Goal: Information Seeking & Learning: Learn about a topic

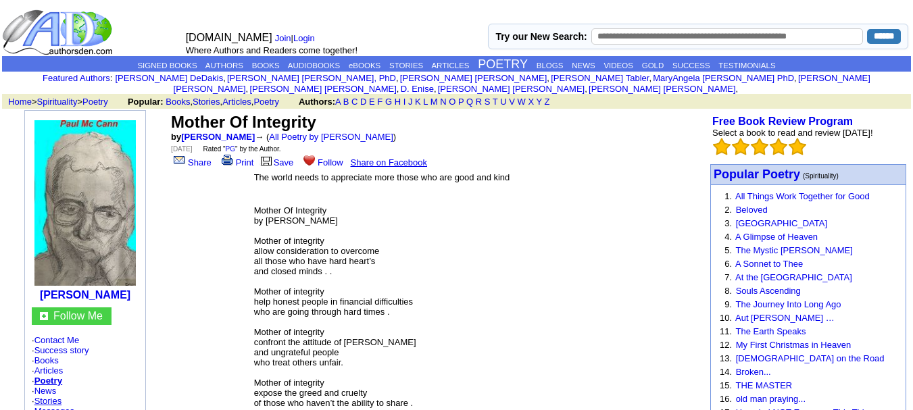
scroll to position [135, 0]
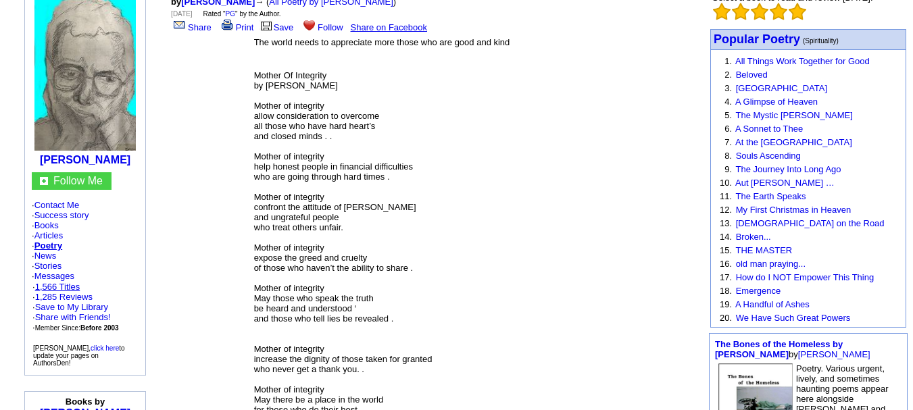
click at [61, 289] on link "1,566 Titles" at bounding box center [57, 287] width 45 height 10
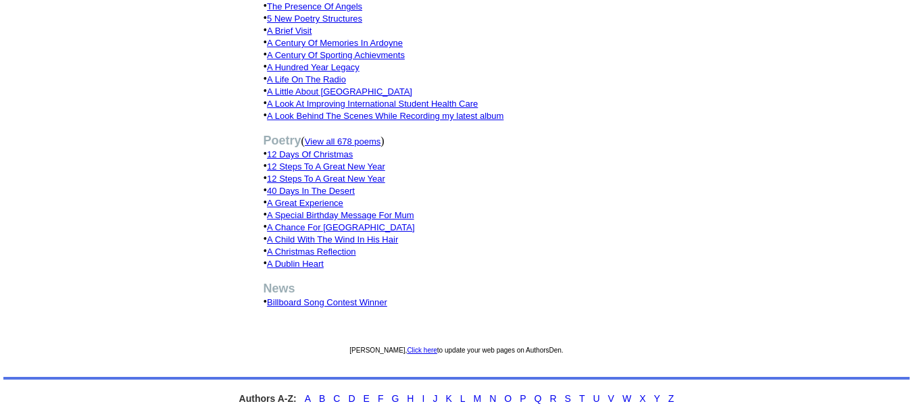
scroll to position [743, 0]
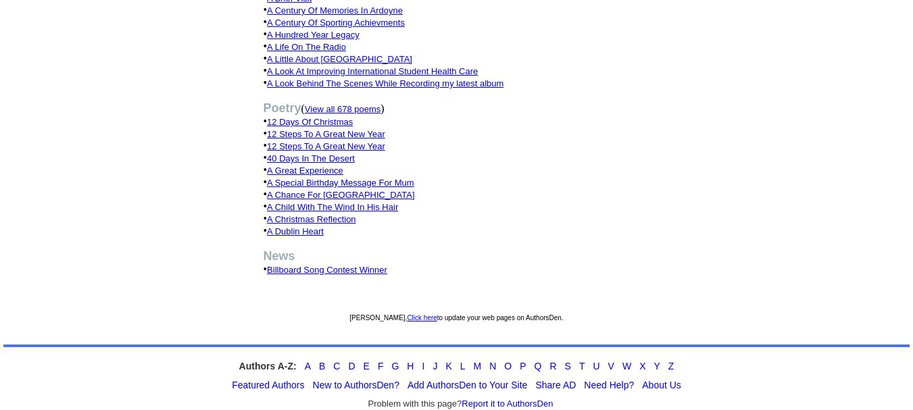
click at [380, 104] on font "View all 678 poems" at bounding box center [343, 109] width 76 height 10
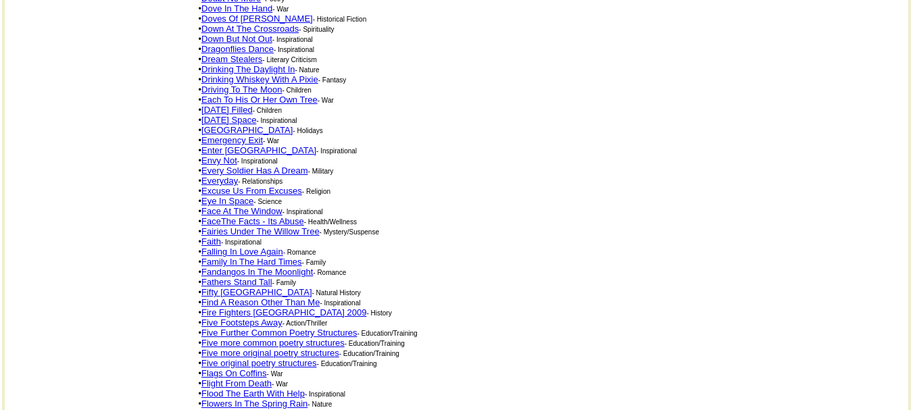
scroll to position [2401, 0]
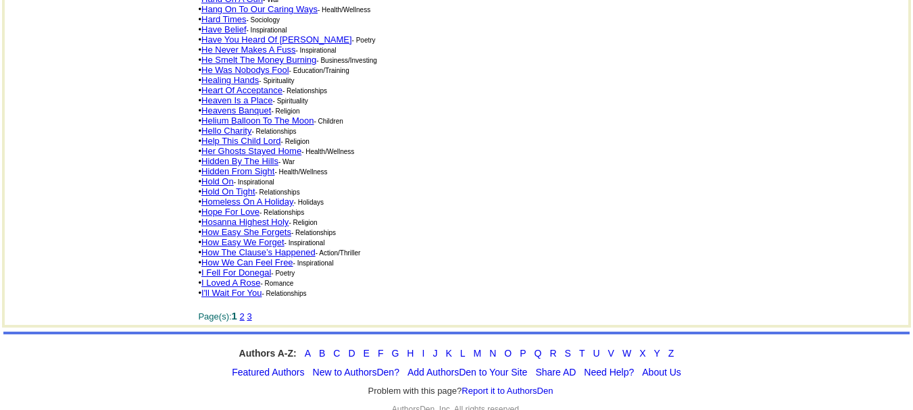
click at [245, 311] on link "2" at bounding box center [242, 316] width 5 height 10
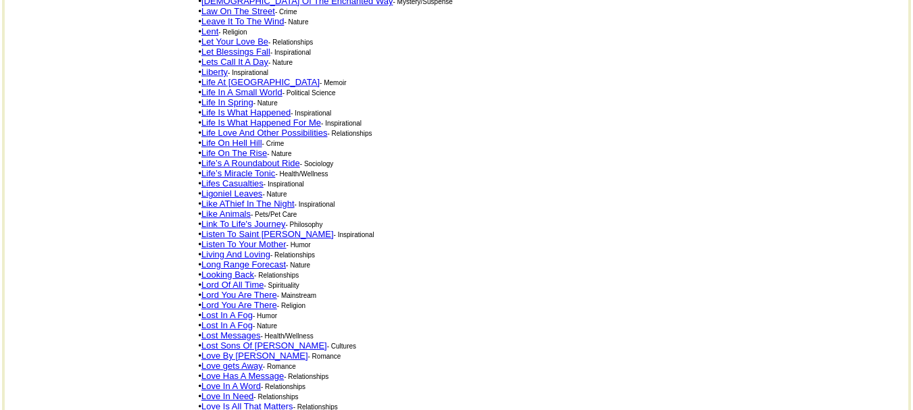
scroll to position [811, 0]
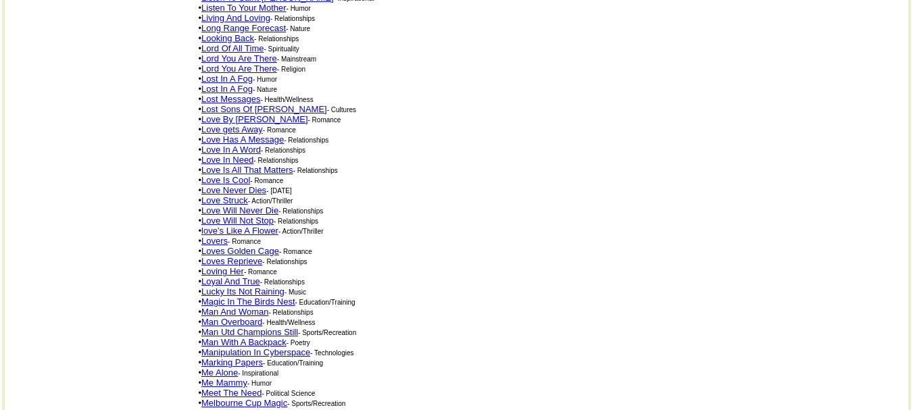
click at [231, 94] on link "Lost Messages" at bounding box center [230, 99] width 59 height 10
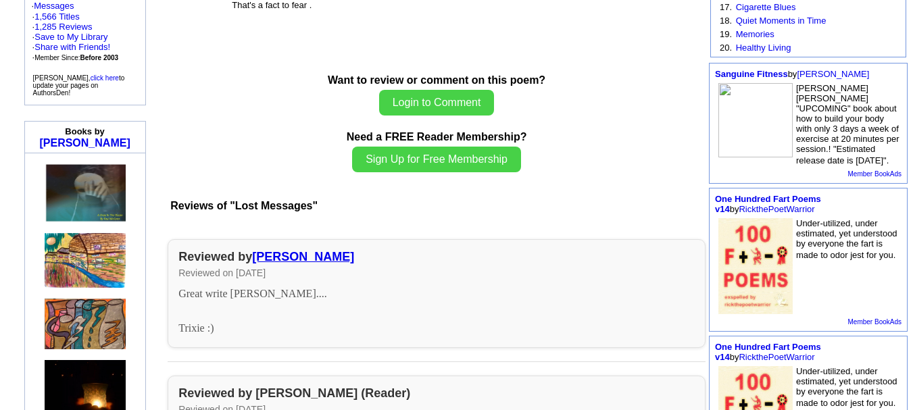
scroll to position [486, 0]
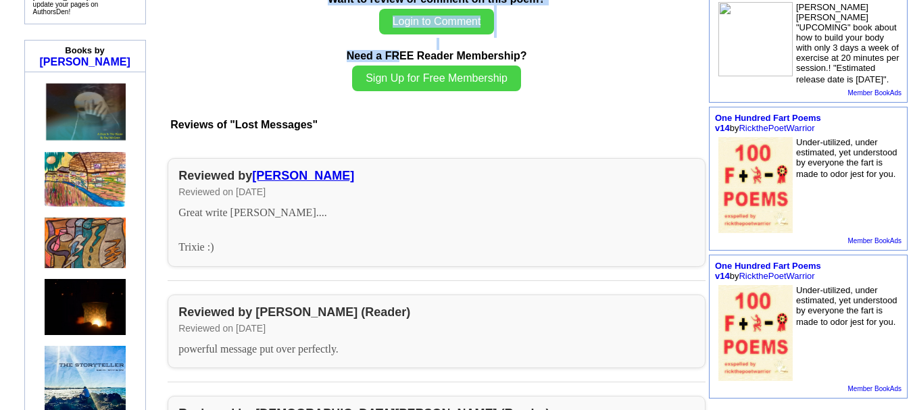
drag, startPoint x: 240, startPoint y: 170, endPoint x: 397, endPoint y: 48, distance: 198.4
click at [397, 48] on td "Lost Messages by Paul Francis Mc Cann → ( All Poetry by Paul Francis Mc Cann ) …" at bounding box center [436, 382] width 539 height 1518
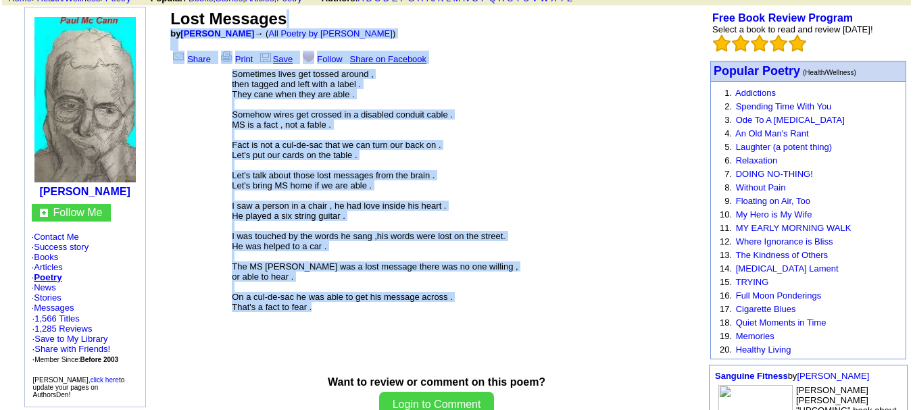
scroll to position [72, 0]
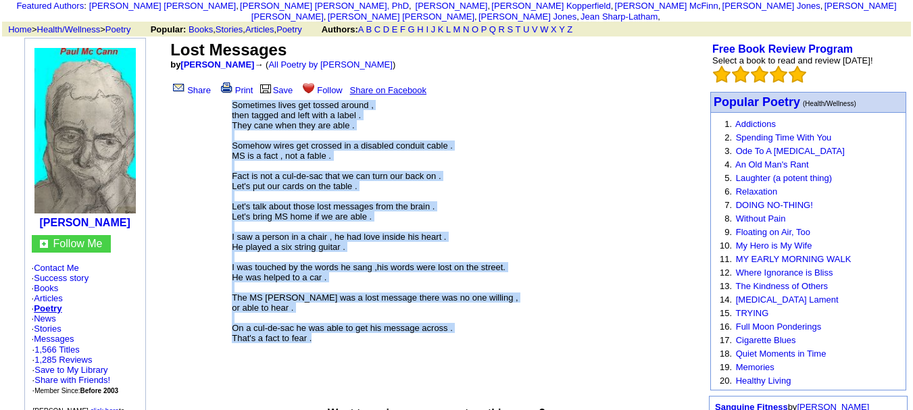
drag, startPoint x: 322, startPoint y: 51, endPoint x: 218, endPoint y: 107, distance: 118.2
click at [218, 107] on center "Lost Messages by Paul Francis Mc Cann → ( All Poetry by Paul Francis Mc Cann ) …" at bounding box center [437, 223] width 538 height 370
copy center "Sometimes lives get tossed around , then tagged and left with a label . They ca…"
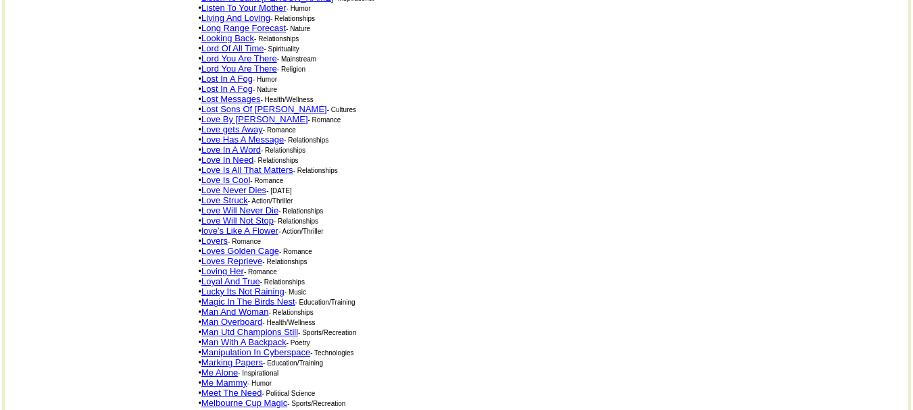
scroll to position [811, 0]
click at [243, 53] on link "Lord You Are There" at bounding box center [239, 58] width 76 height 10
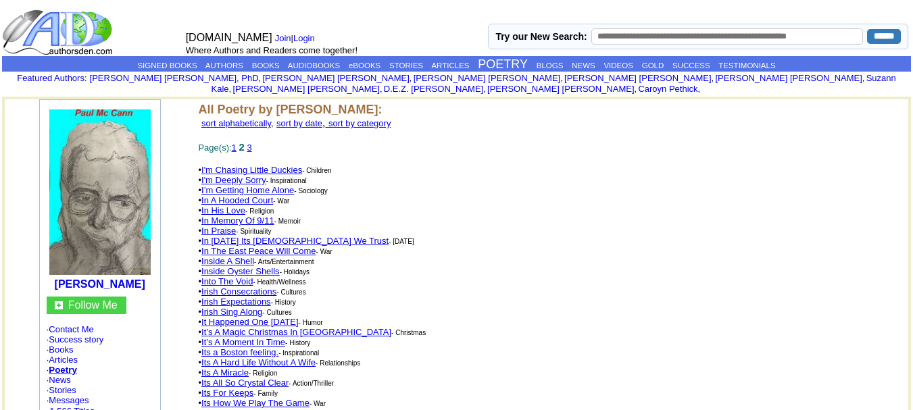
click at [236, 143] on link "1" at bounding box center [234, 148] width 5 height 10
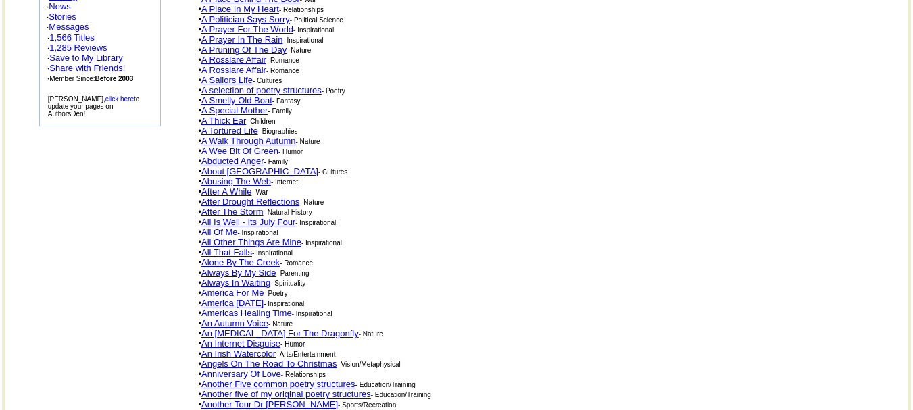
scroll to position [338, 0]
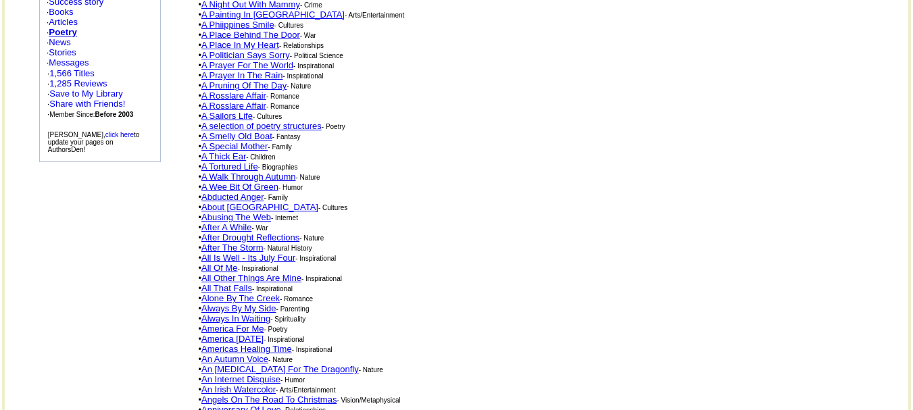
click at [234, 192] on link "Abducted Anger" at bounding box center [232, 197] width 63 height 10
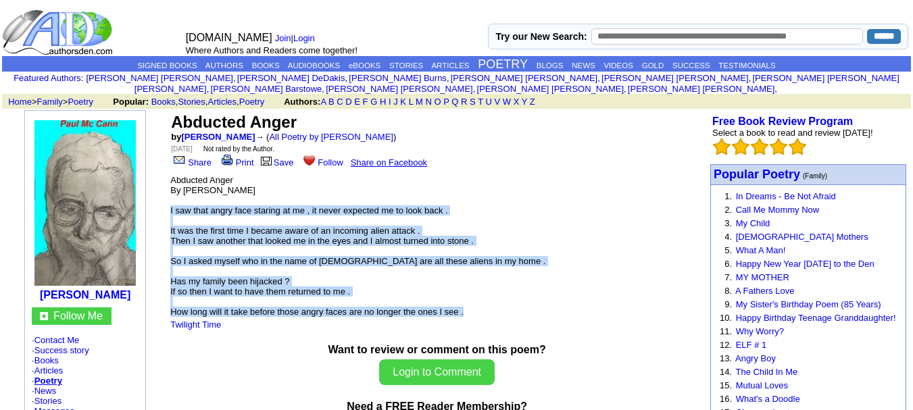
drag, startPoint x: 220, startPoint y: 200, endPoint x: 505, endPoint y: 305, distance: 304.4
click at [507, 305] on font "Abducted Anger By [PERSON_NAME] I saw that angry face staring at me , it never …" at bounding box center [357, 246] width 375 height 142
copy font "I saw that angry face staring at me , it never expected me to look back . It wa…"
